Goal: Download file/media

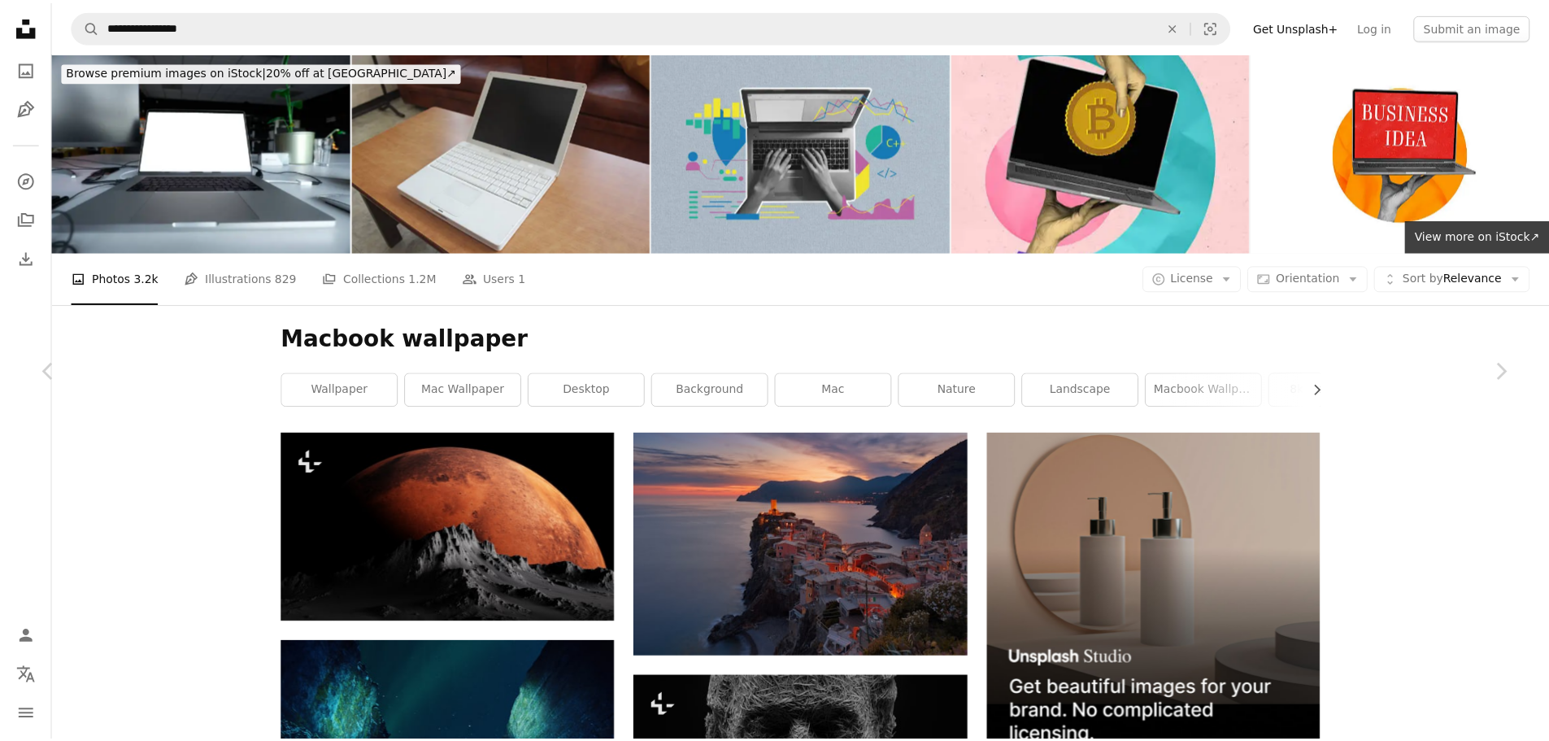
scroll to position [16860, 0]
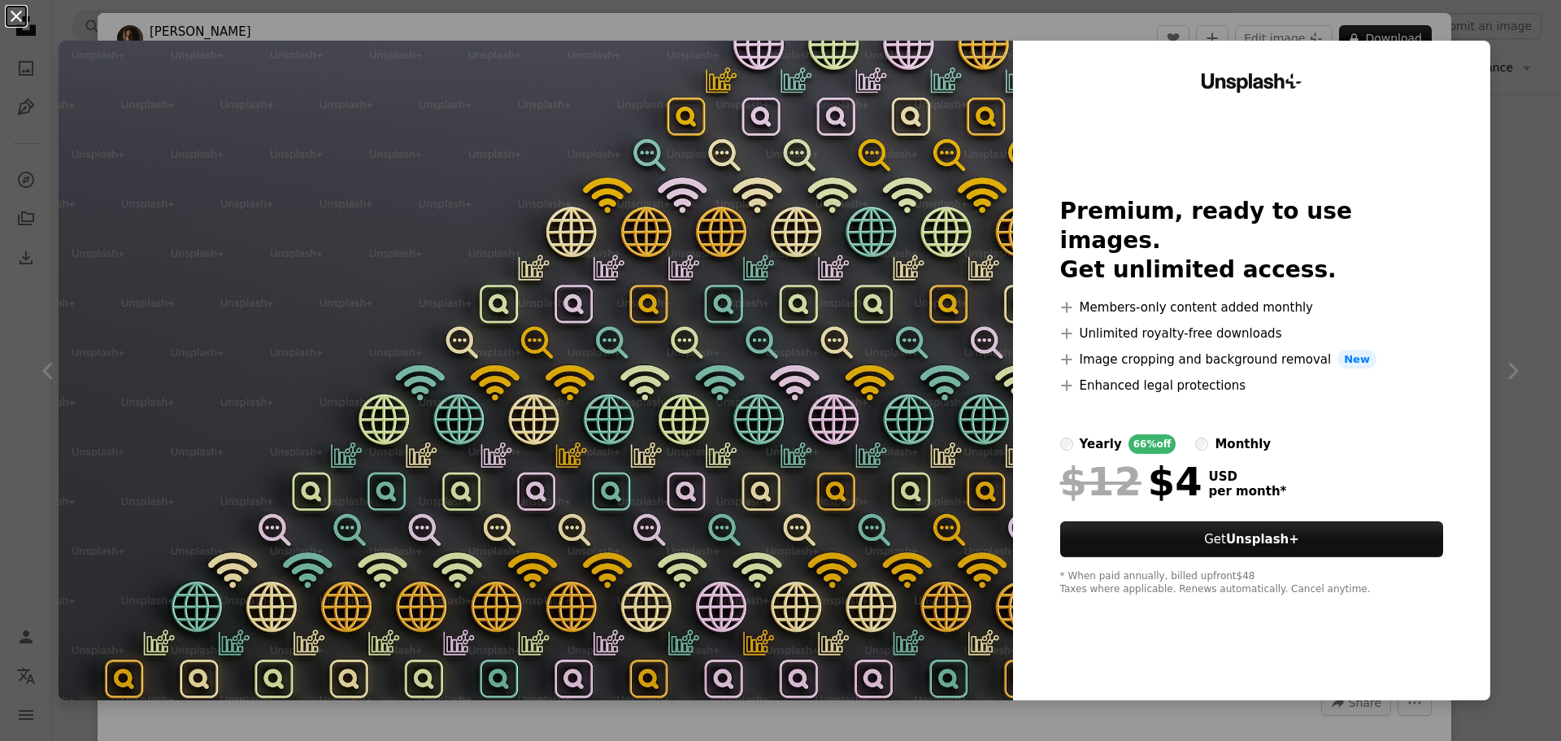
click at [7, 13] on button "An X shape" at bounding box center [17, 17] width 20 height 20
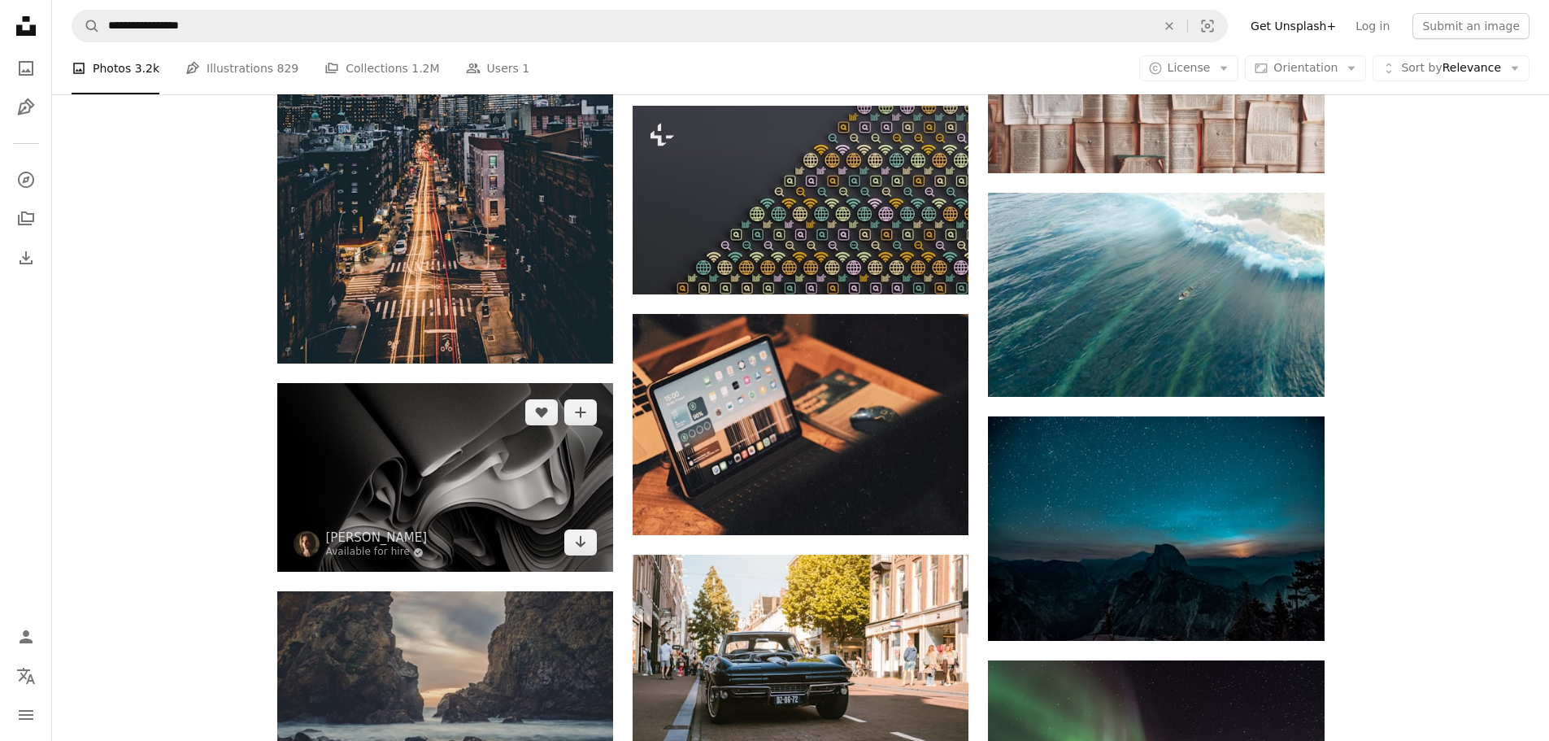
scroll to position [17266, 0]
